Goal: Check status: Check status

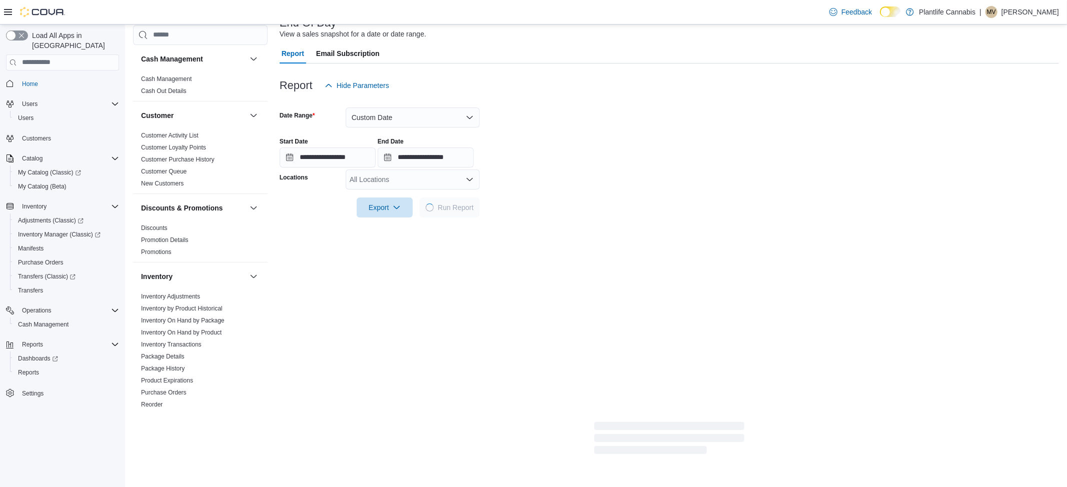
scroll to position [344, 0]
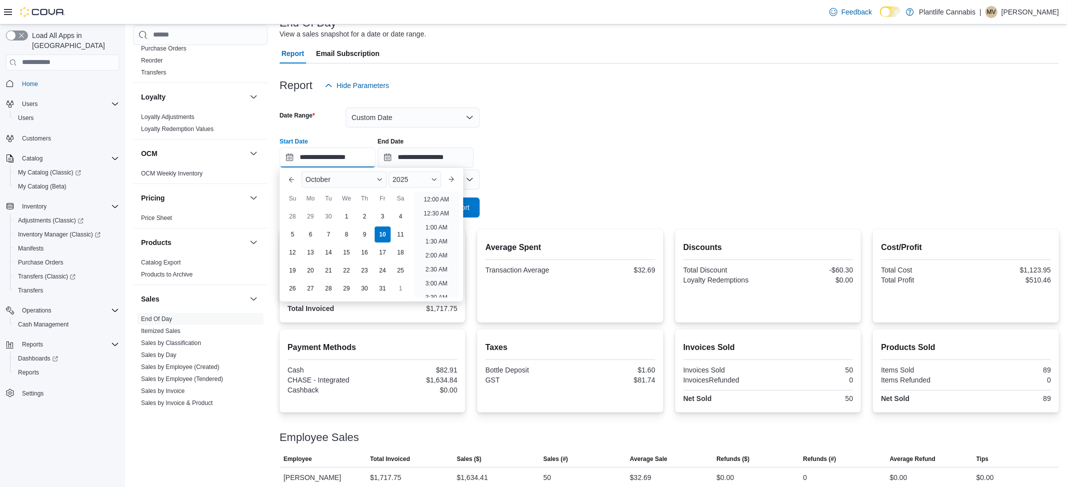
click at [303, 157] on input "**********" at bounding box center [328, 158] width 96 height 20
click at [434, 282] on li "8:00 PM" at bounding box center [436, 281] width 31 height 12
type input "**********"
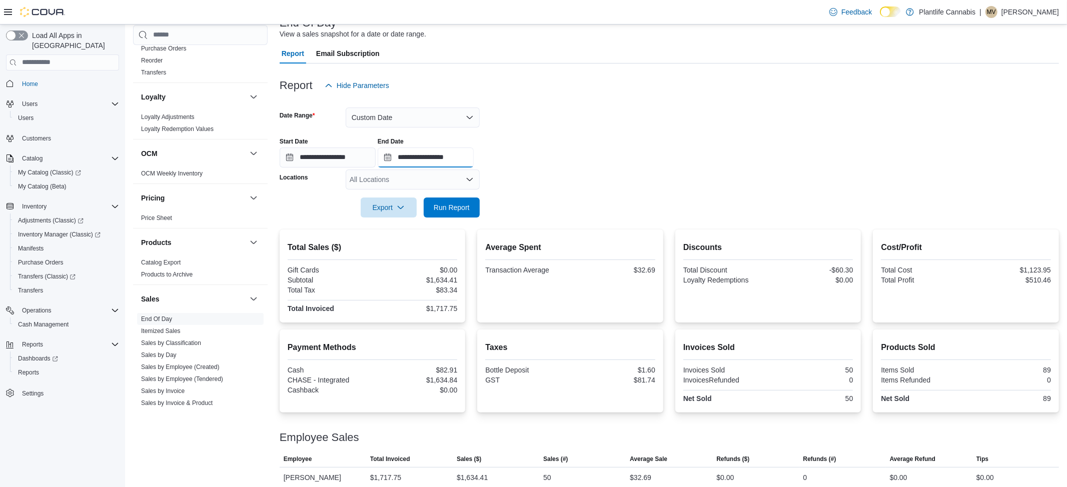
click at [450, 156] on input "**********" at bounding box center [426, 158] width 96 height 20
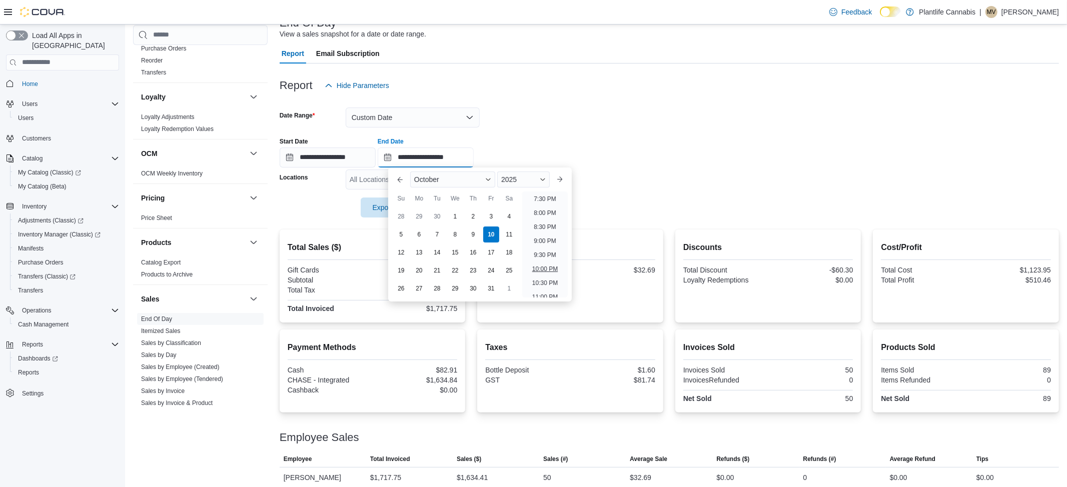
scroll to position [565, 0]
click at [545, 263] on li "10:30 PM" at bounding box center [545, 265] width 34 height 12
type input "**********"
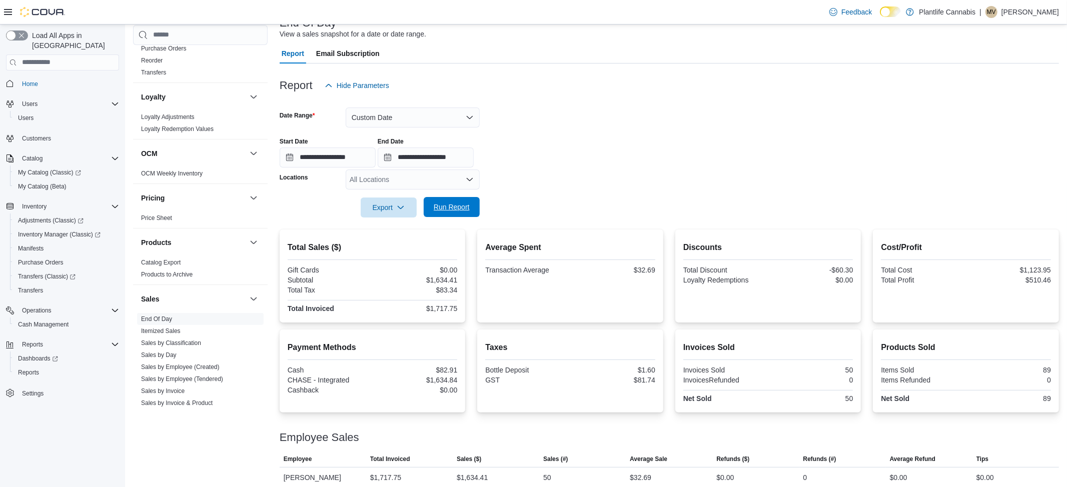
click at [466, 210] on span "Run Report" at bounding box center [452, 207] width 36 height 10
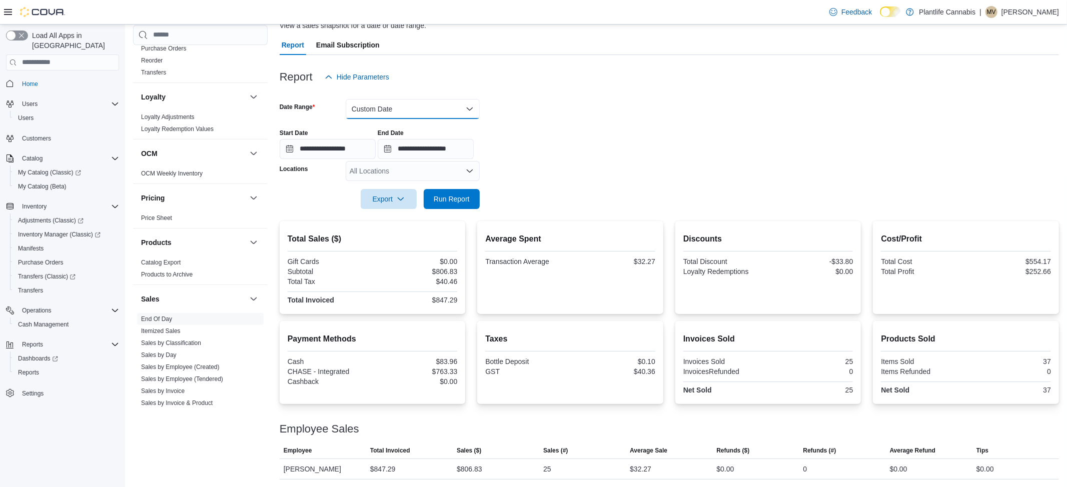
click at [377, 113] on button "Custom Date" at bounding box center [413, 109] width 134 height 20
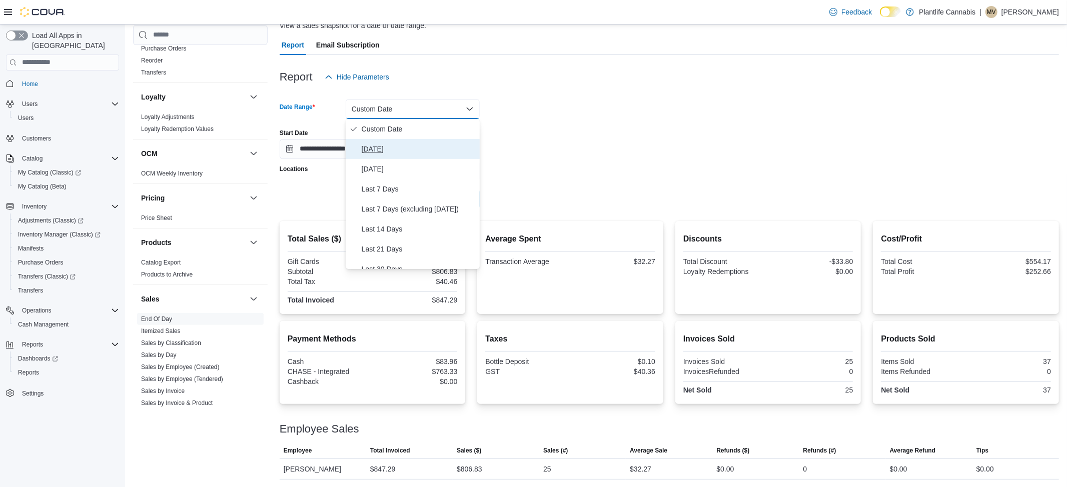
click at [373, 151] on span "[DATE]" at bounding box center [419, 149] width 114 height 12
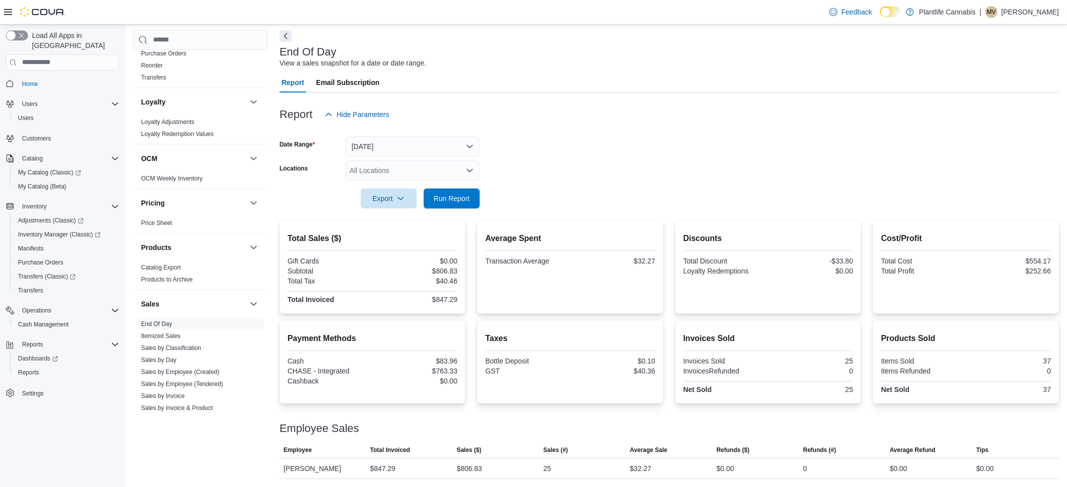
scroll to position [42, 0]
drag, startPoint x: 466, startPoint y: 203, endPoint x: 475, endPoint y: 205, distance: 9.1
click at [466, 203] on span "Run Report" at bounding box center [452, 199] width 36 height 10
click at [462, 202] on span "Run Report" at bounding box center [452, 199] width 36 height 10
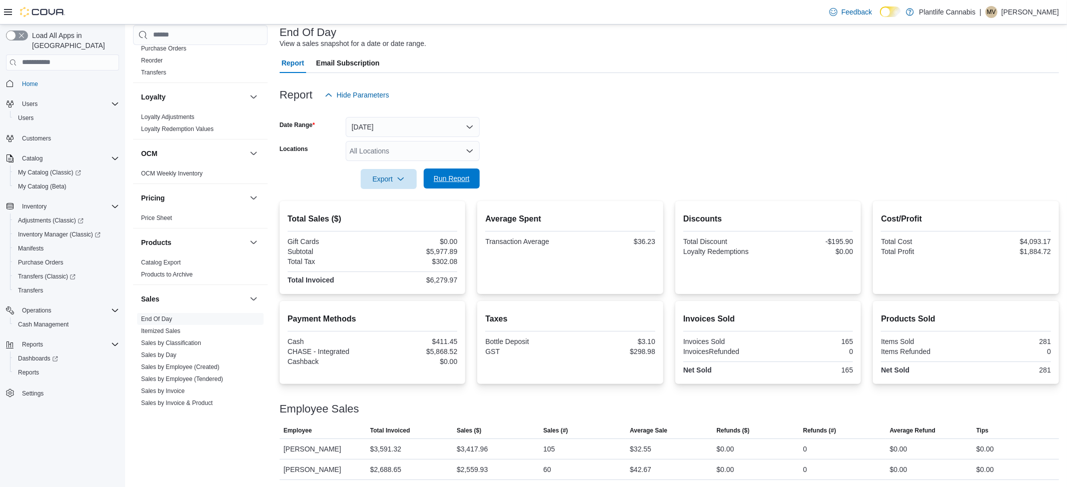
click at [456, 179] on span "Run Report" at bounding box center [452, 179] width 36 height 10
click at [468, 173] on span "Run Report" at bounding box center [452, 179] width 44 height 20
click at [442, 182] on span "Run Report" at bounding box center [452, 179] width 36 height 10
click at [400, 125] on button "[DATE]" at bounding box center [413, 127] width 134 height 20
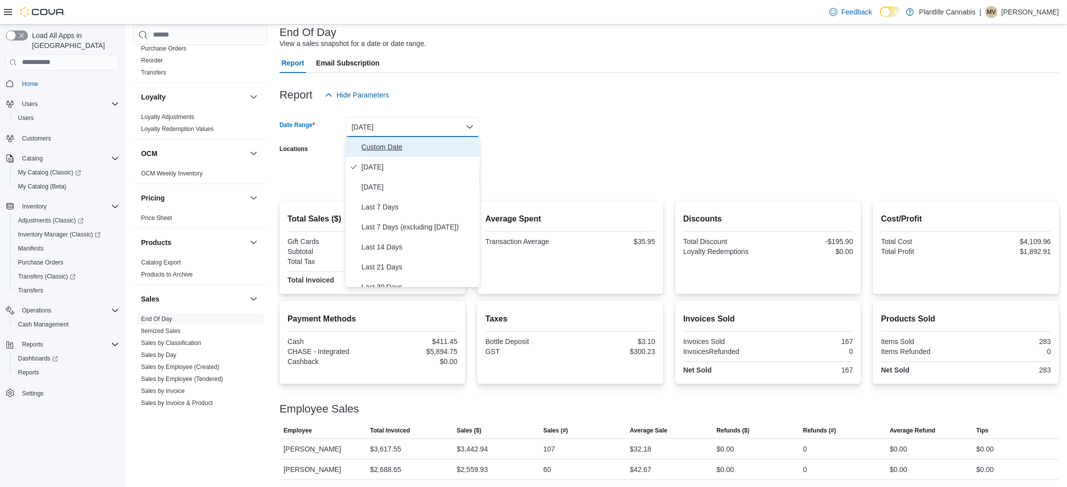
click at [389, 150] on span "Custom Date" at bounding box center [419, 147] width 114 height 12
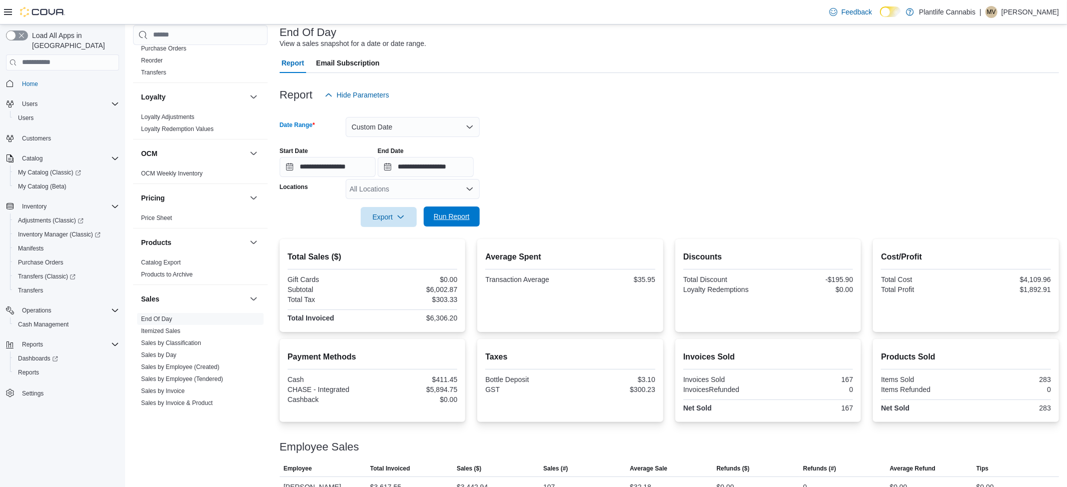
click at [428, 207] on button "Run Report" at bounding box center [452, 217] width 56 height 20
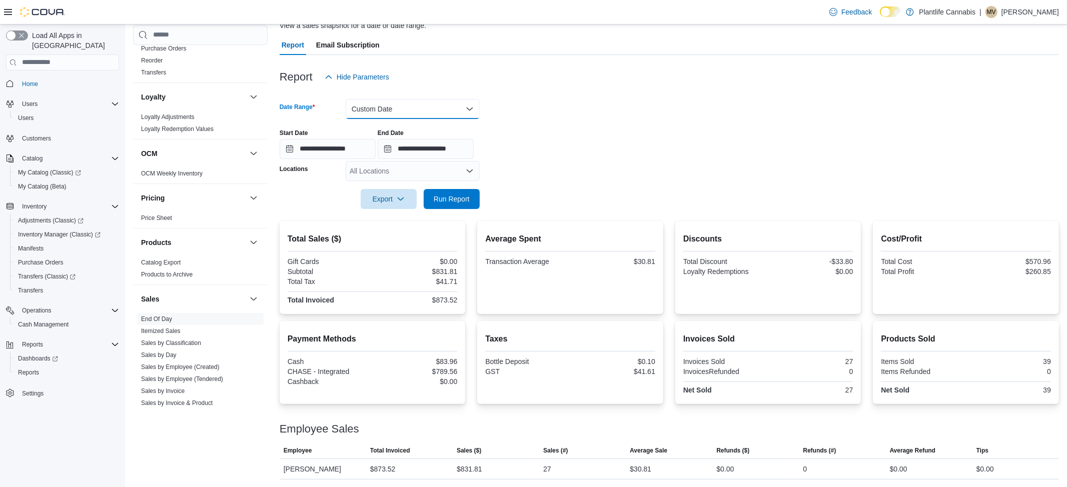
click at [374, 111] on button "Custom Date" at bounding box center [413, 109] width 134 height 20
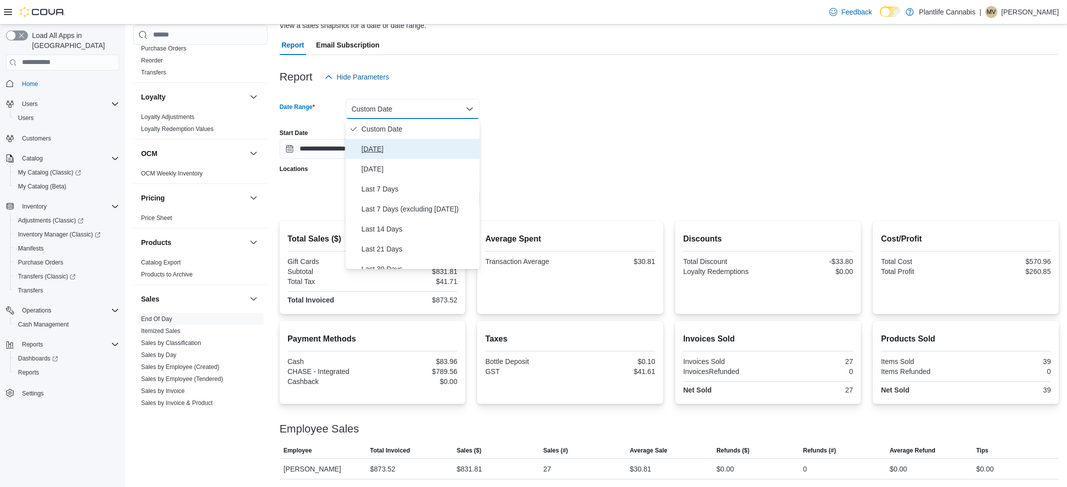
click at [366, 148] on span "[DATE]" at bounding box center [419, 149] width 114 height 12
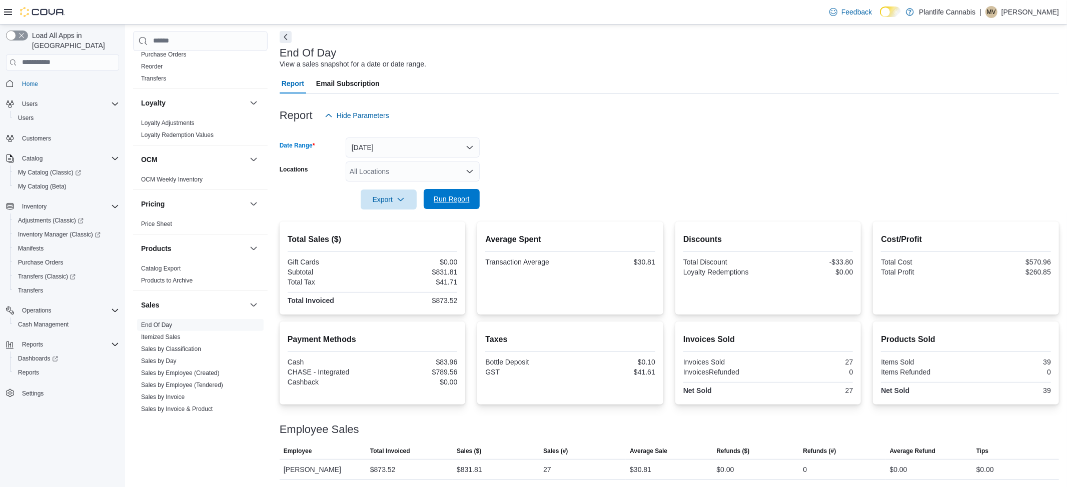
click at [463, 205] on span "Run Report" at bounding box center [452, 199] width 44 height 20
